Goal: Information Seeking & Learning: Check status

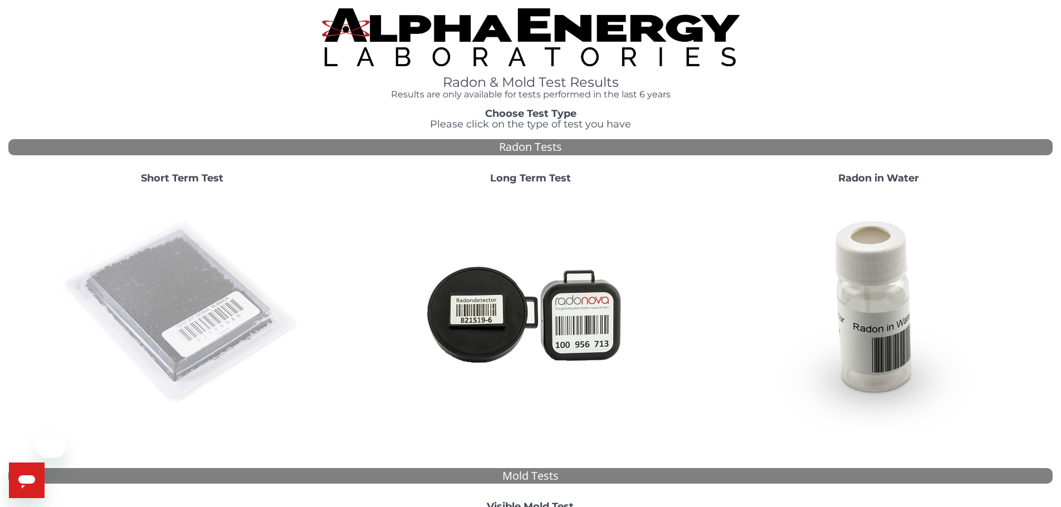
click at [192, 242] on img at bounding box center [181, 312] width 239 height 239
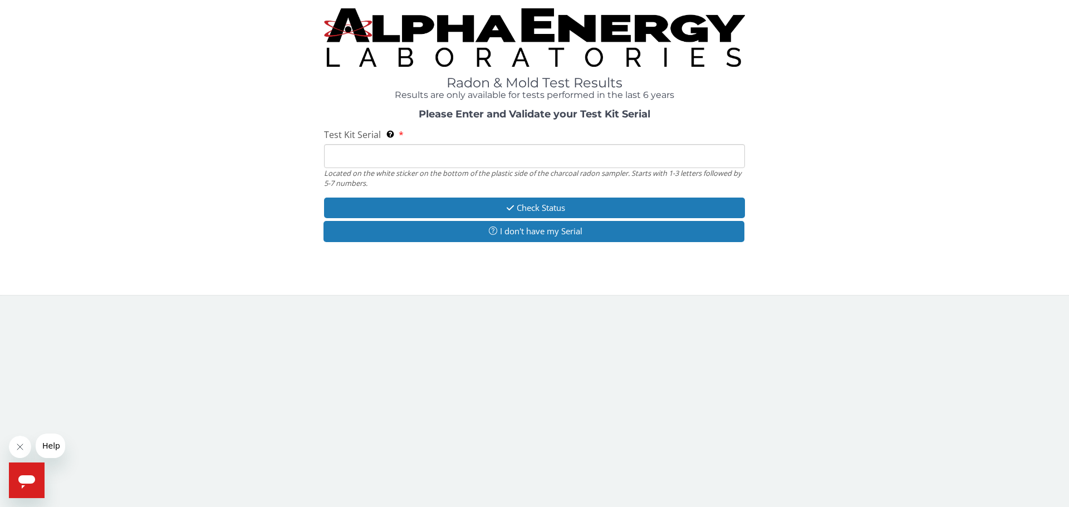
click at [425, 145] on input "Test Kit Serial Located on the white sticker on the bottom of the plastic side …" at bounding box center [534, 156] width 421 height 24
paste input "AA272471"
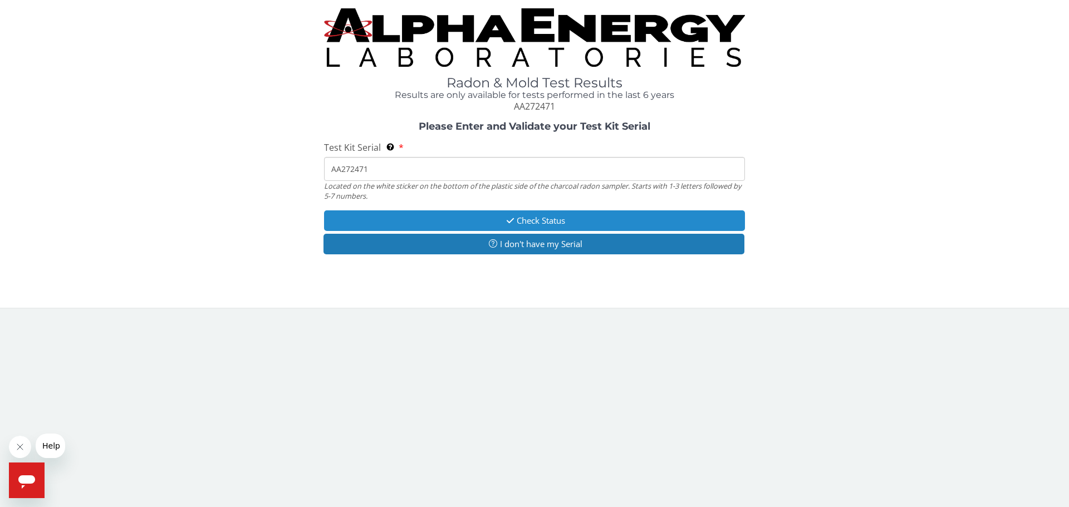
type input "AA272471"
click at [514, 212] on button "Check Status" at bounding box center [534, 220] width 421 height 21
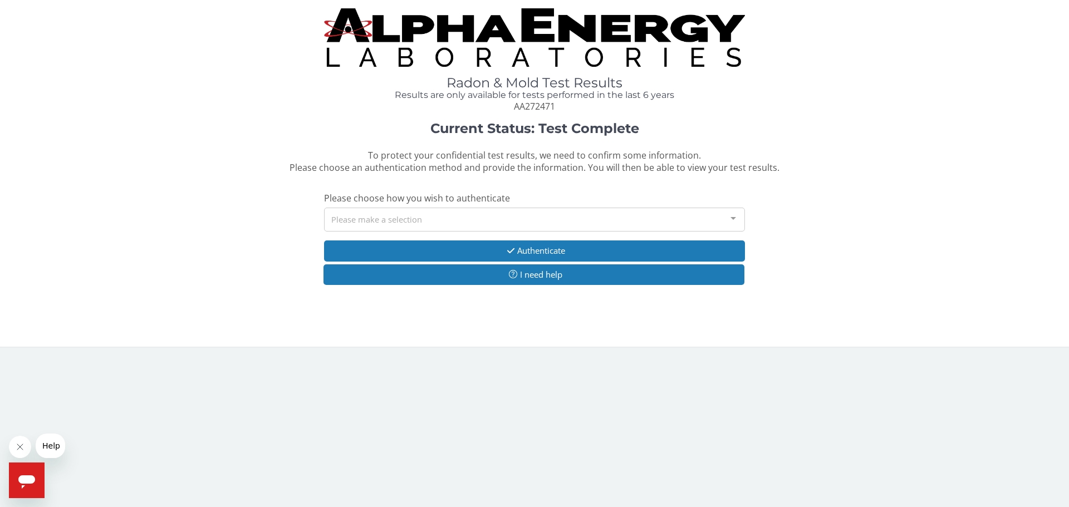
click at [427, 224] on div "Please make a selection" at bounding box center [534, 220] width 421 height 24
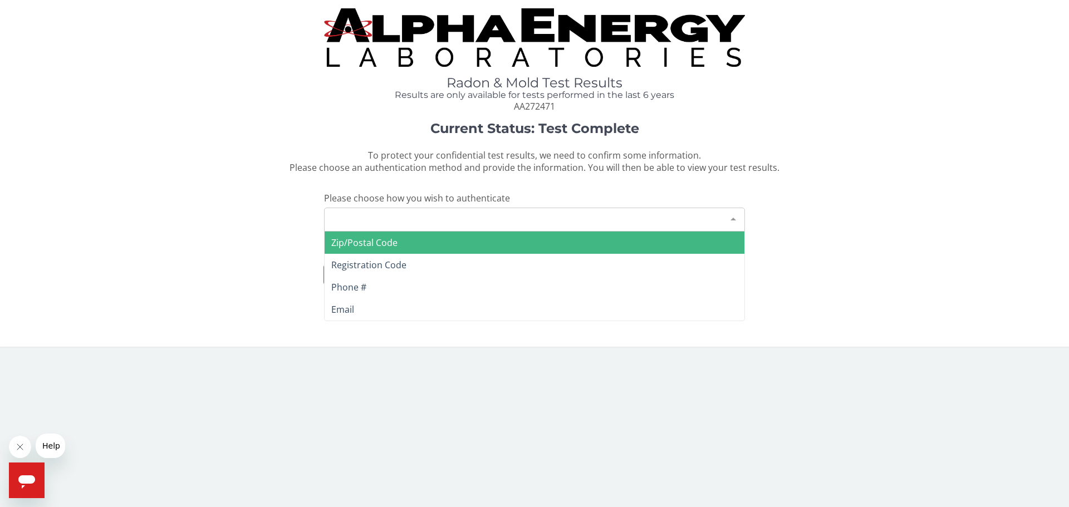
click at [413, 244] on span "Zip/Postal Code" at bounding box center [535, 243] width 420 height 22
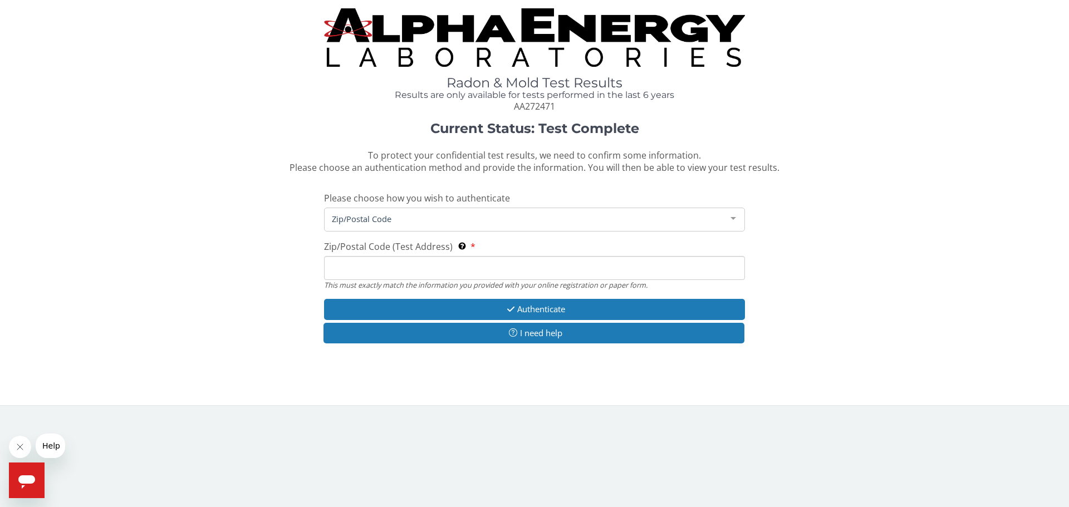
click at [394, 267] on input "Zip/Postal Code (Test Address) This must exactly match the information you prov…" at bounding box center [534, 268] width 421 height 24
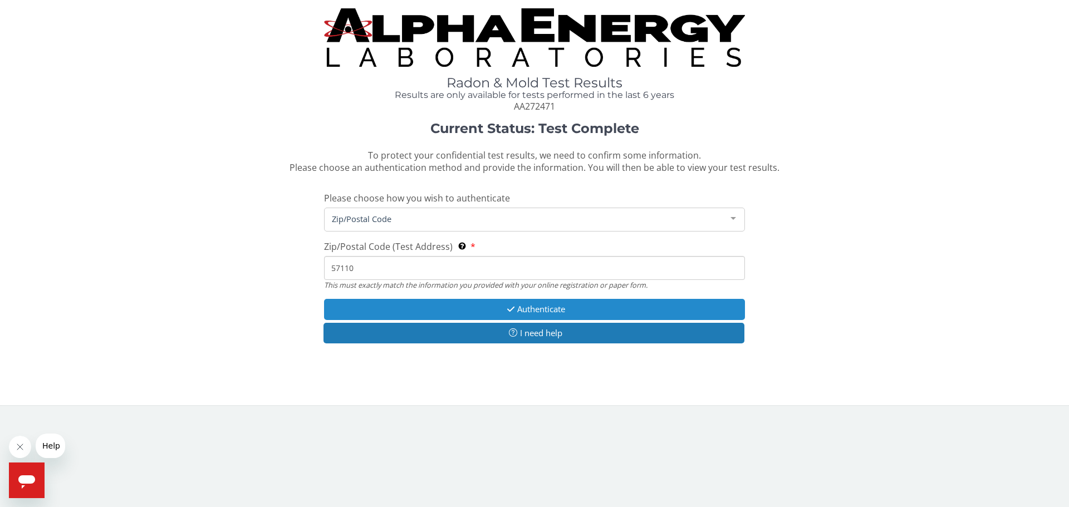
type input "57110"
click at [425, 307] on button "Authenticate" at bounding box center [534, 309] width 421 height 21
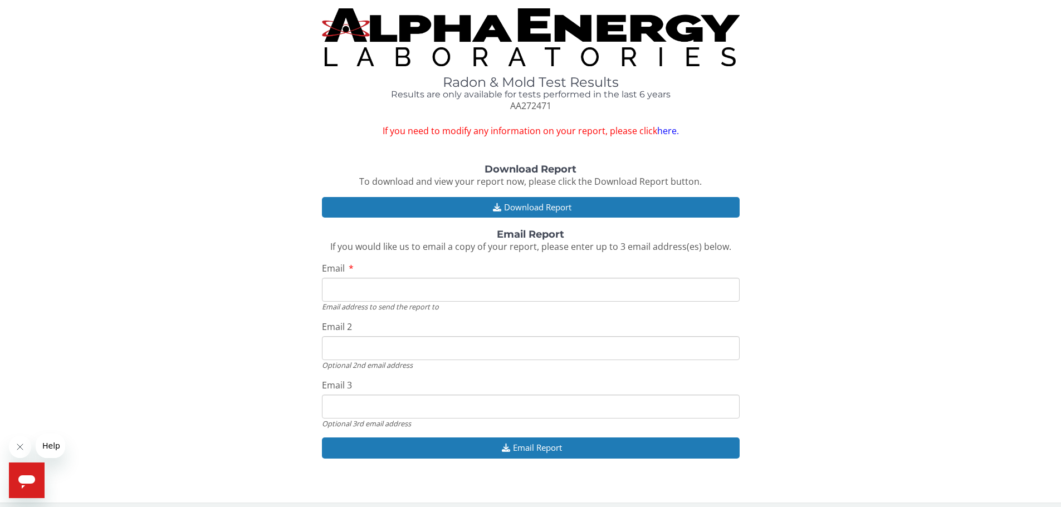
click at [661, 131] on link "here." at bounding box center [668, 131] width 22 height 12
